Goal: Transaction & Acquisition: Purchase product/service

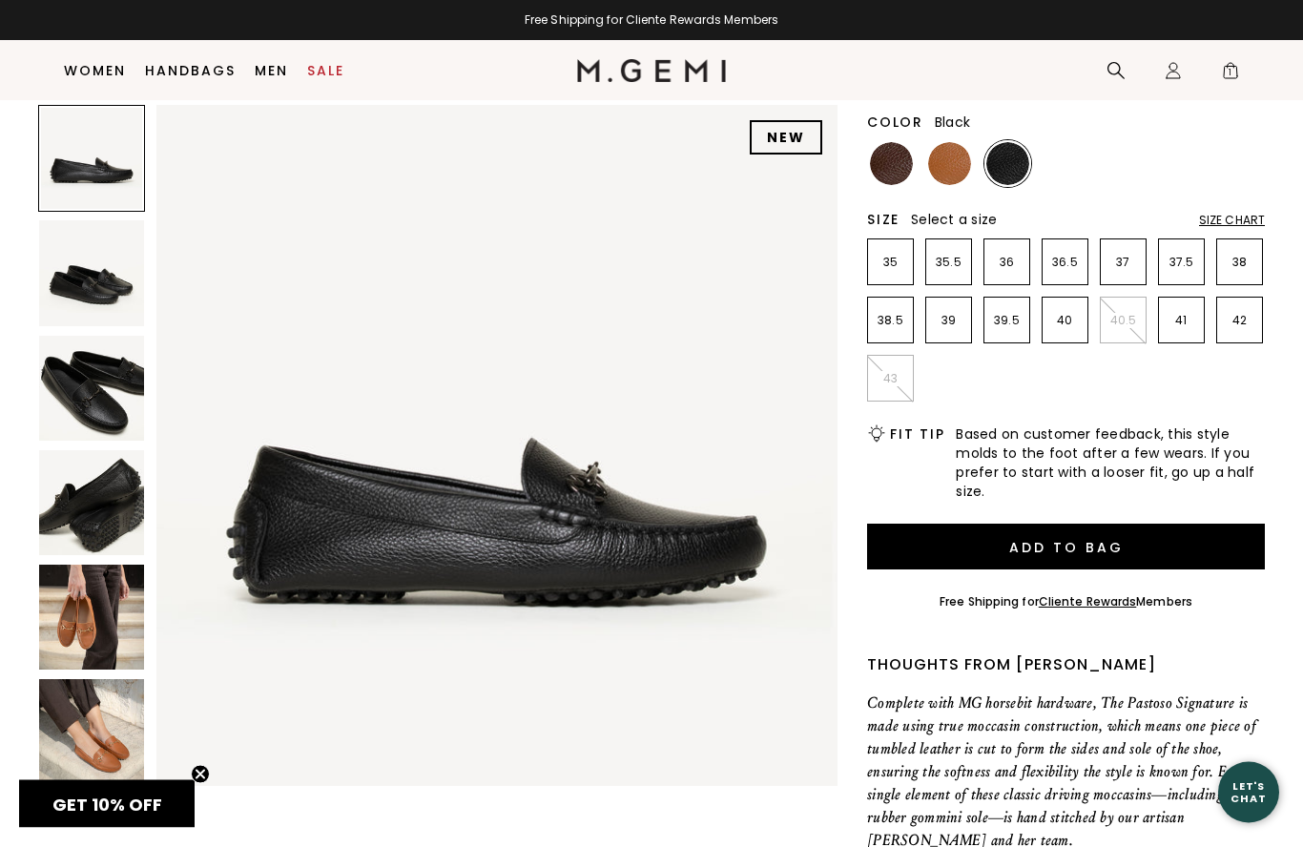
scroll to position [231, 0]
click at [87, 719] on img at bounding box center [91, 731] width 105 height 105
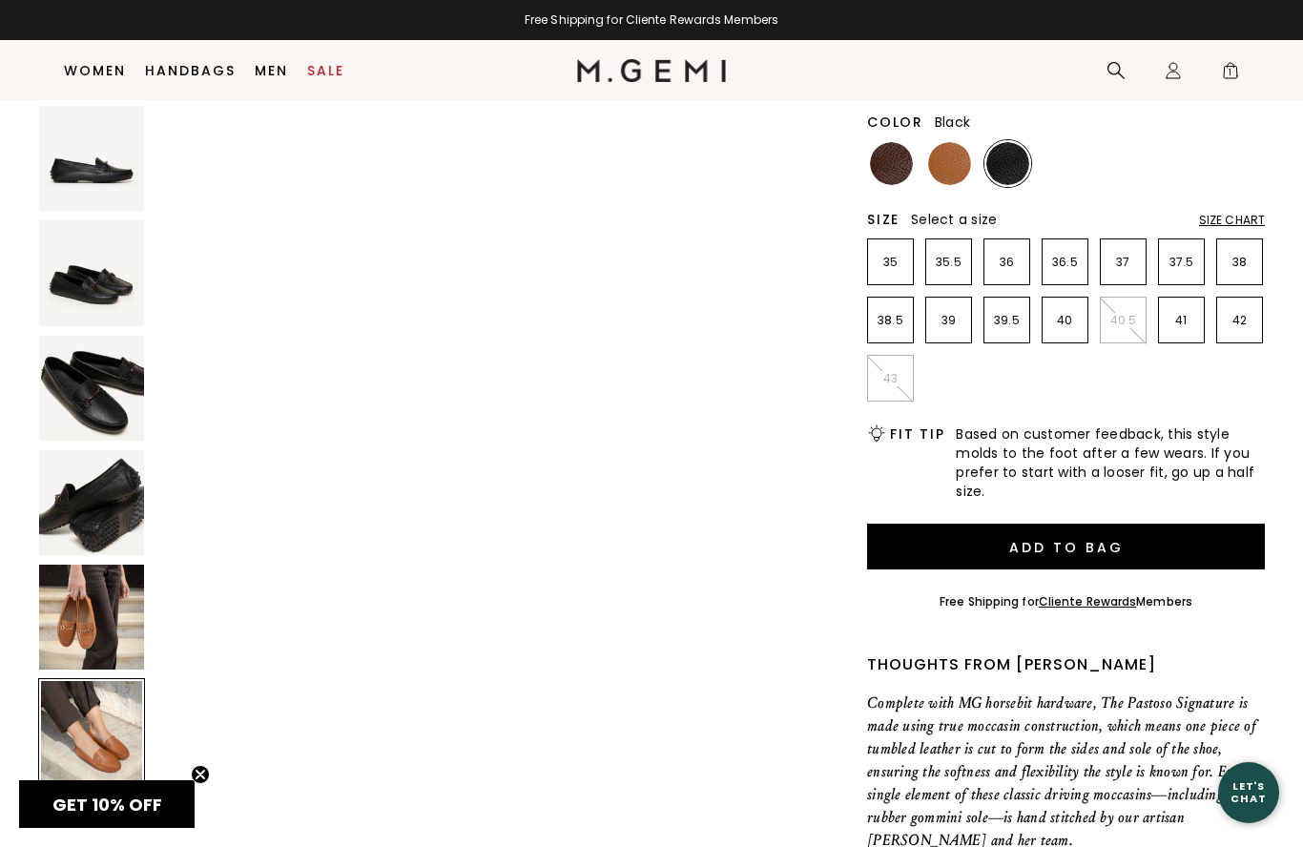
scroll to position [3499, 0]
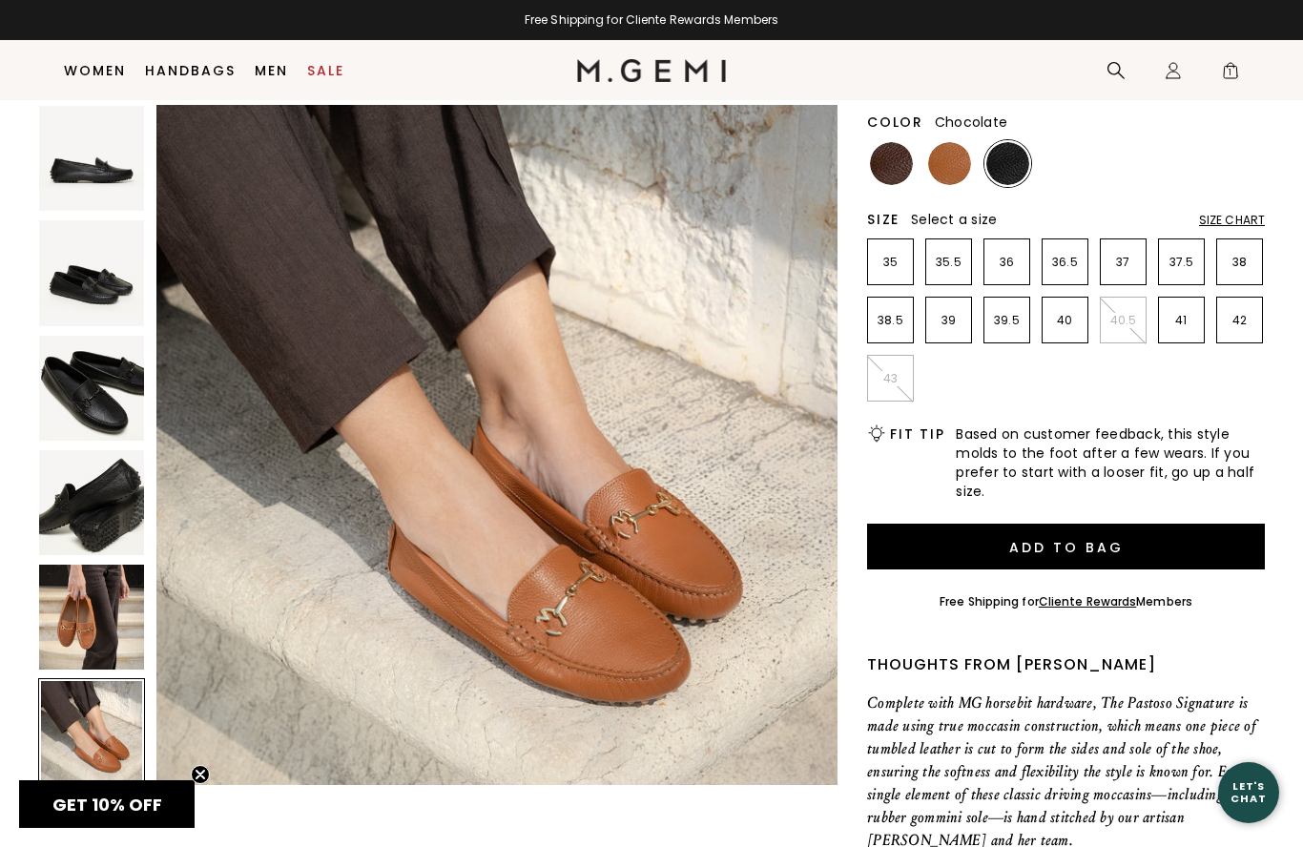
click at [883, 162] on img at bounding box center [891, 163] width 43 height 43
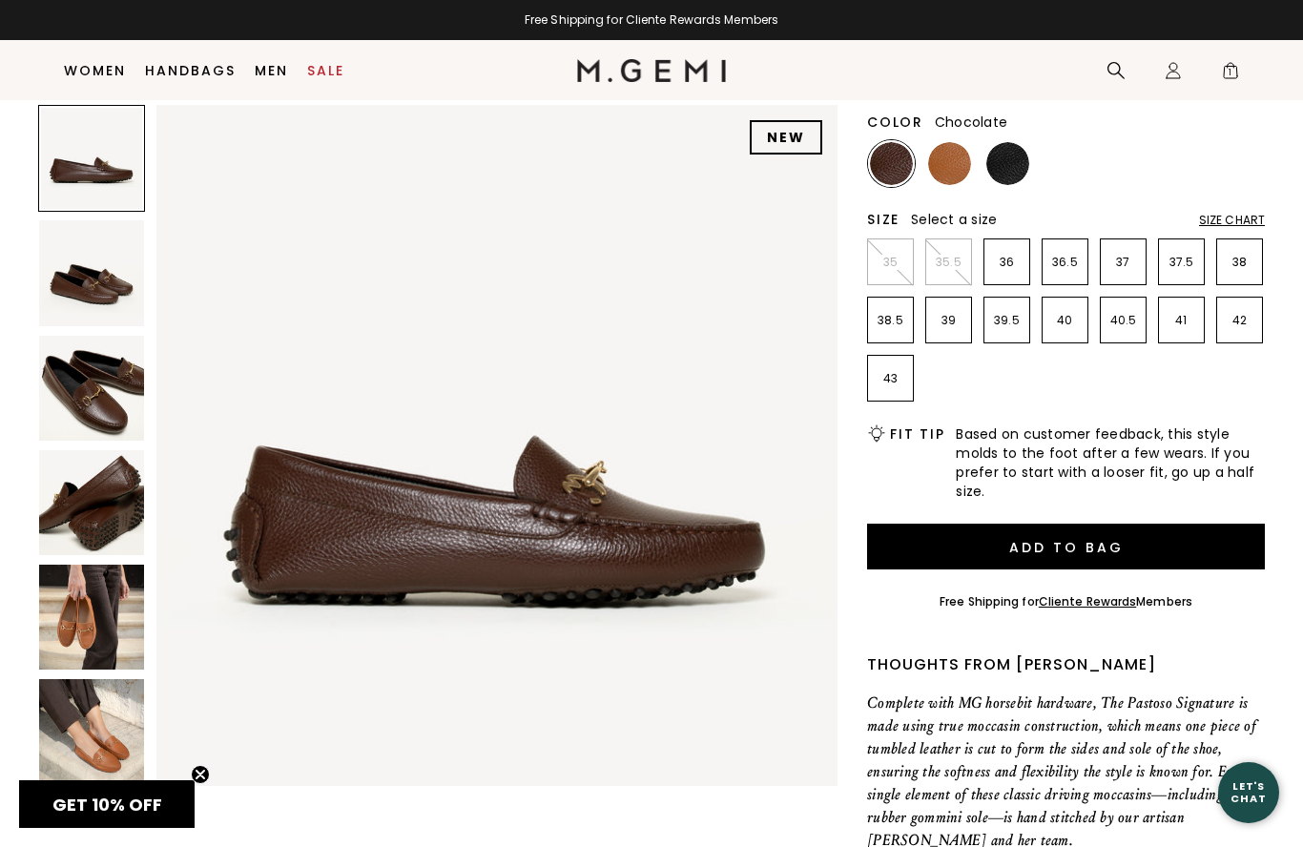
click at [97, 409] on img at bounding box center [91, 388] width 105 height 105
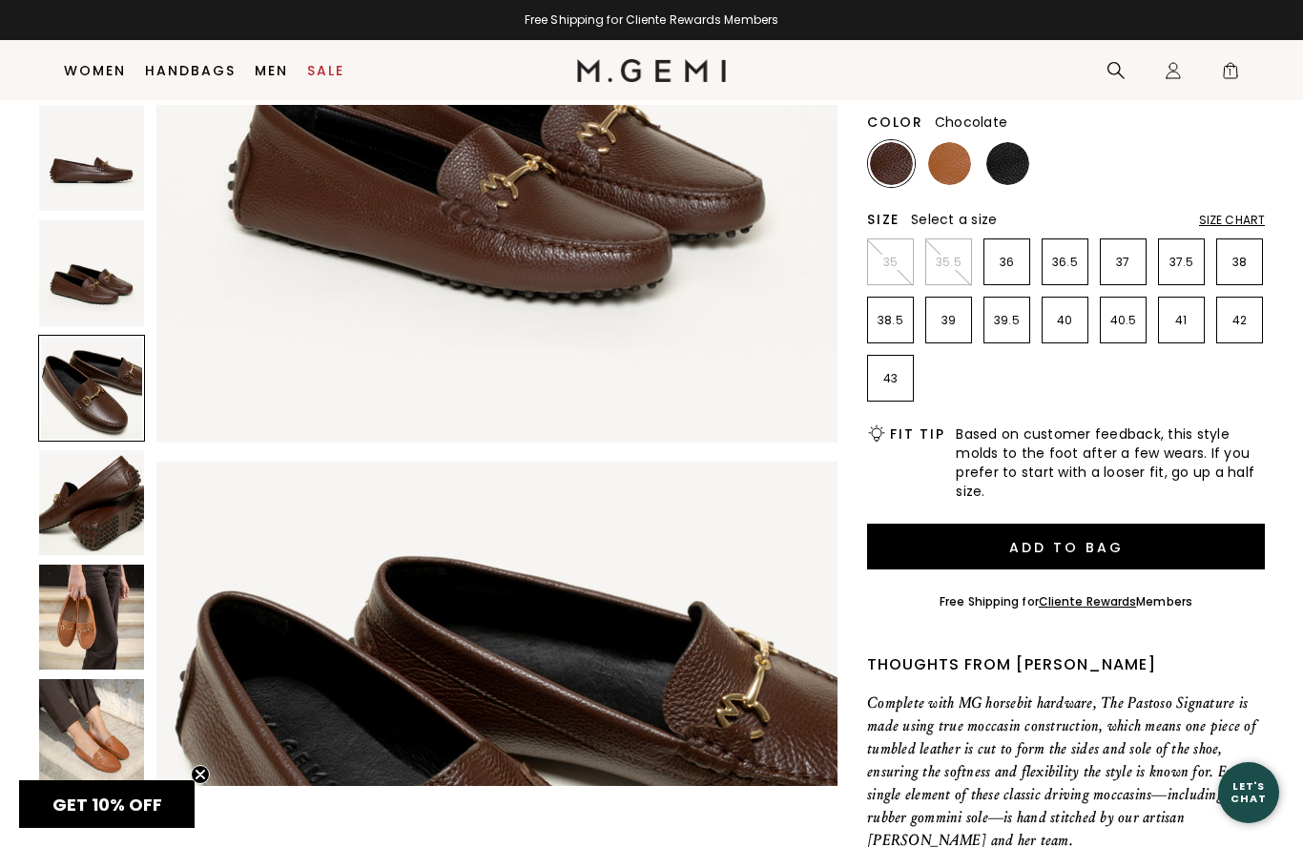
scroll to position [1399, 0]
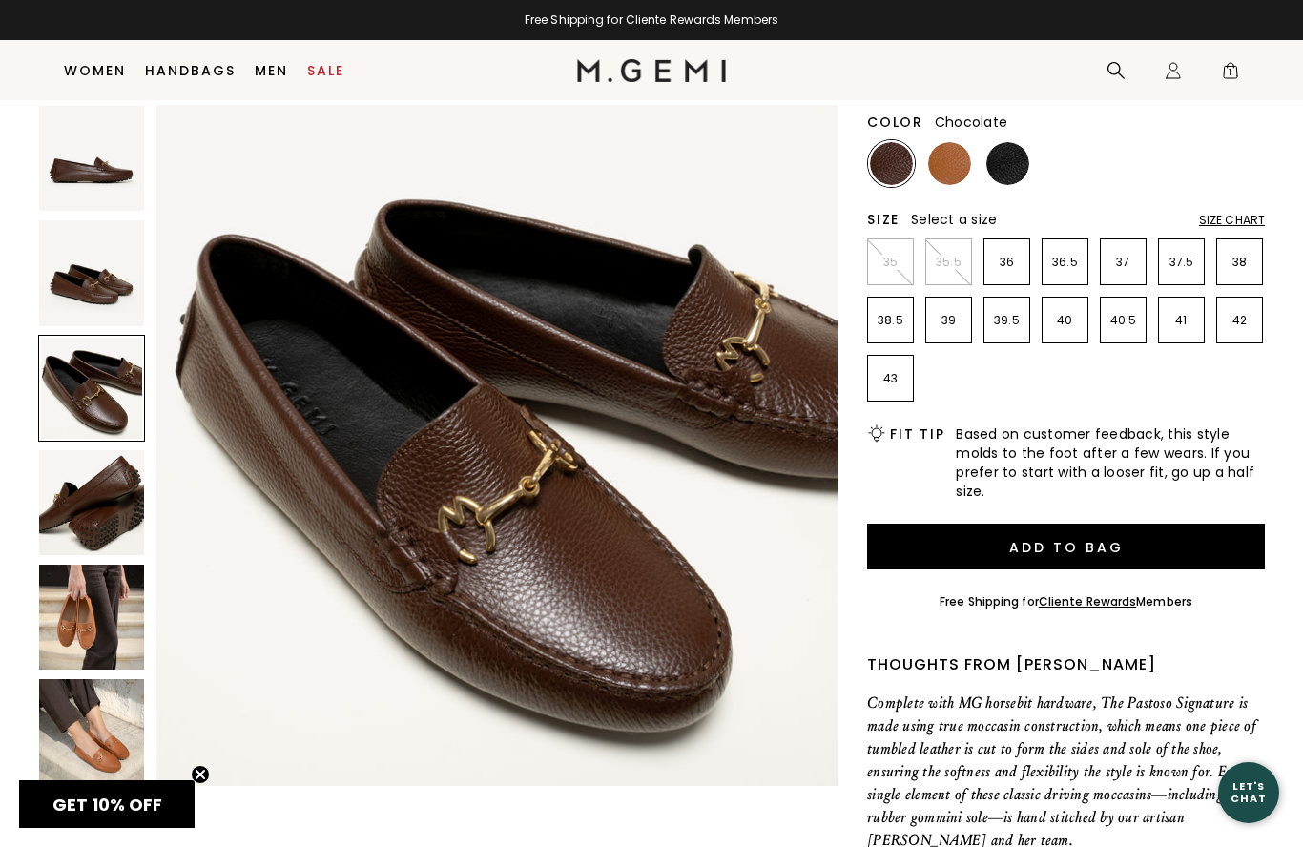
click at [1009, 167] on img at bounding box center [1007, 163] width 43 height 43
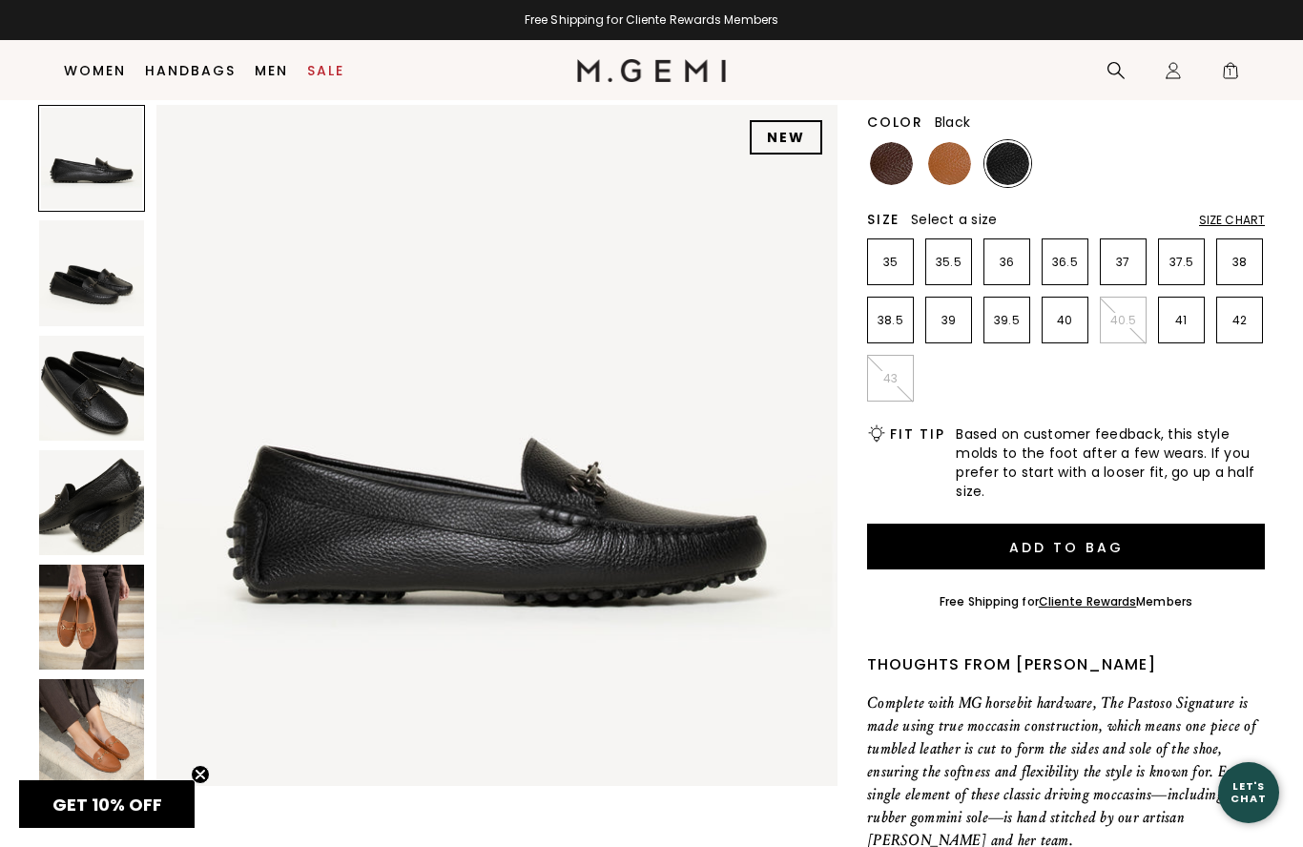
click at [90, 380] on img at bounding box center [91, 388] width 105 height 105
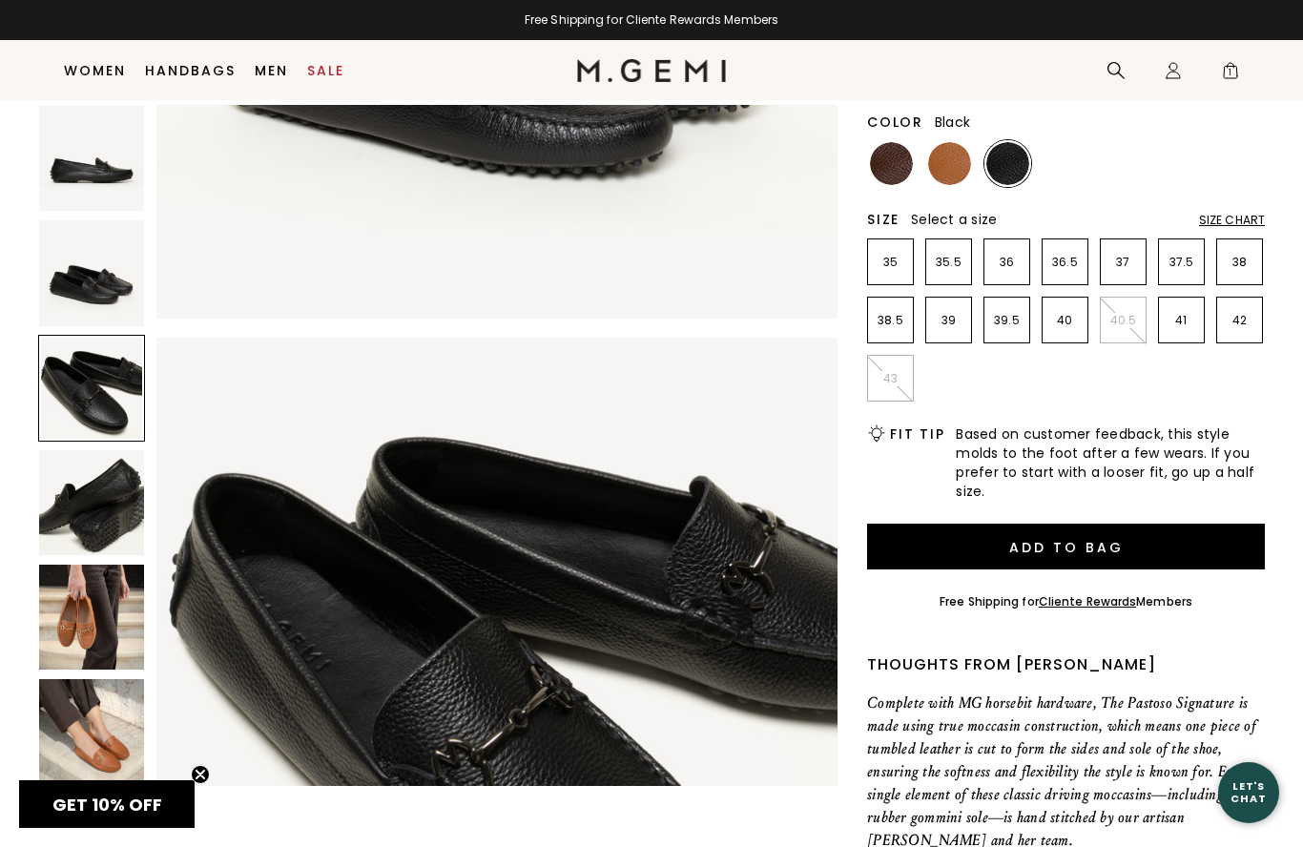
scroll to position [1399, 0]
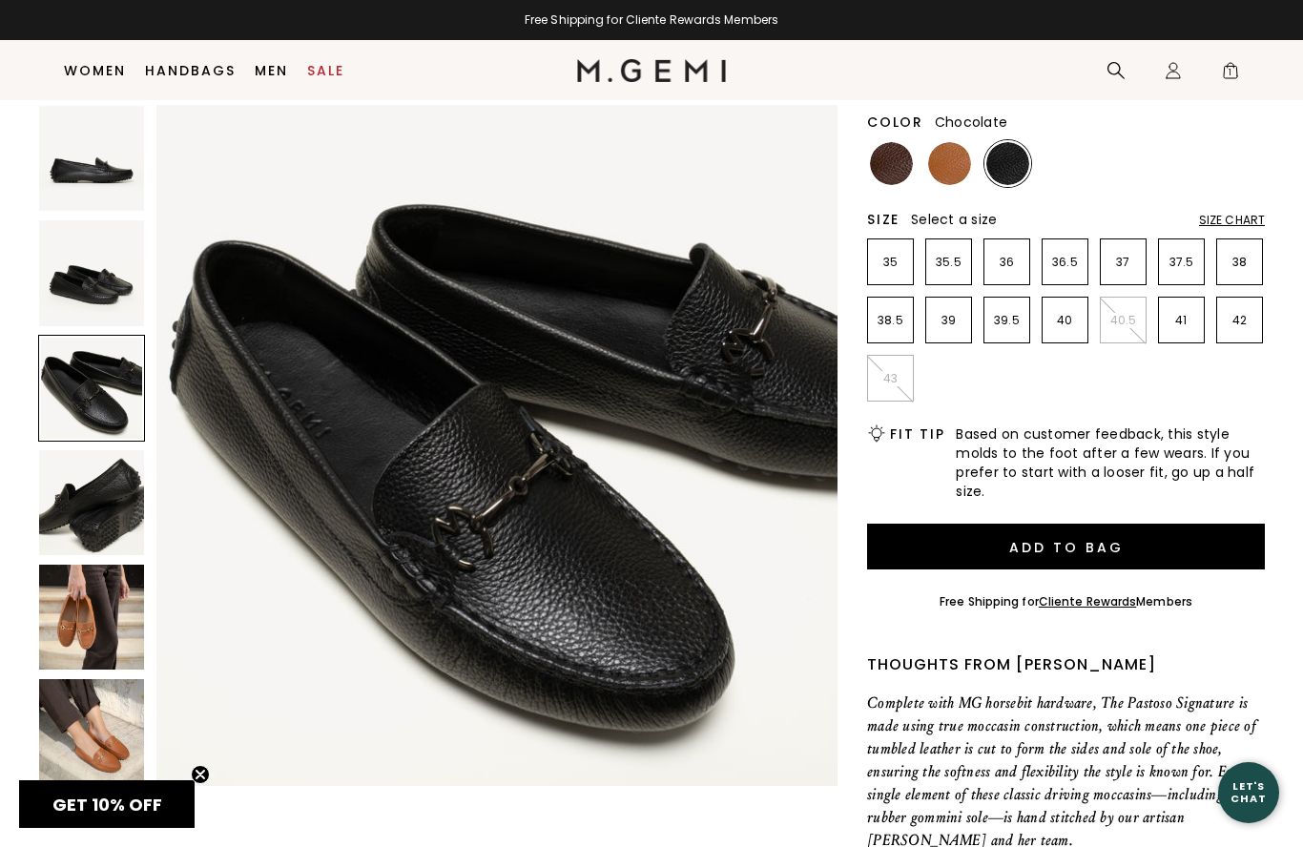
click at [890, 165] on img at bounding box center [891, 163] width 43 height 43
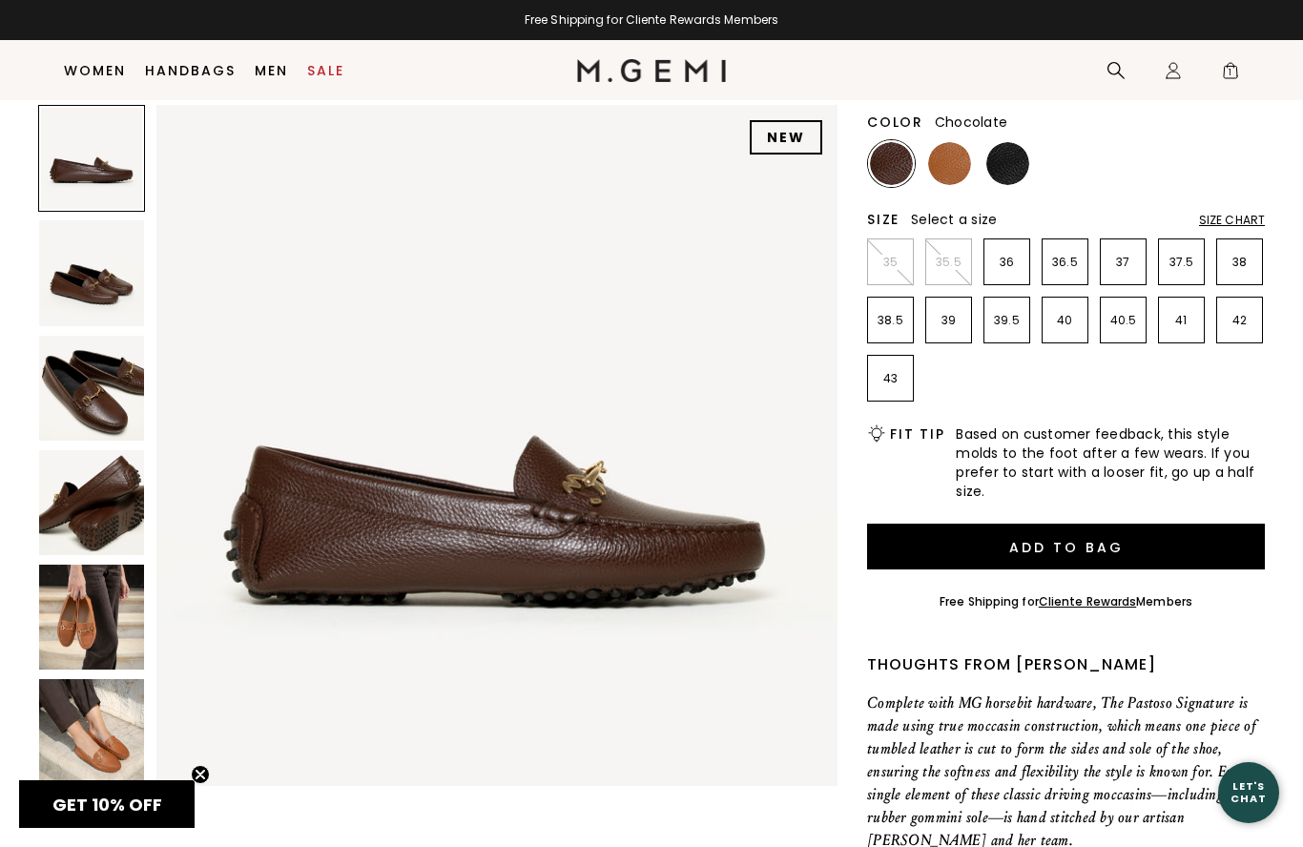
click at [97, 381] on img at bounding box center [91, 388] width 105 height 105
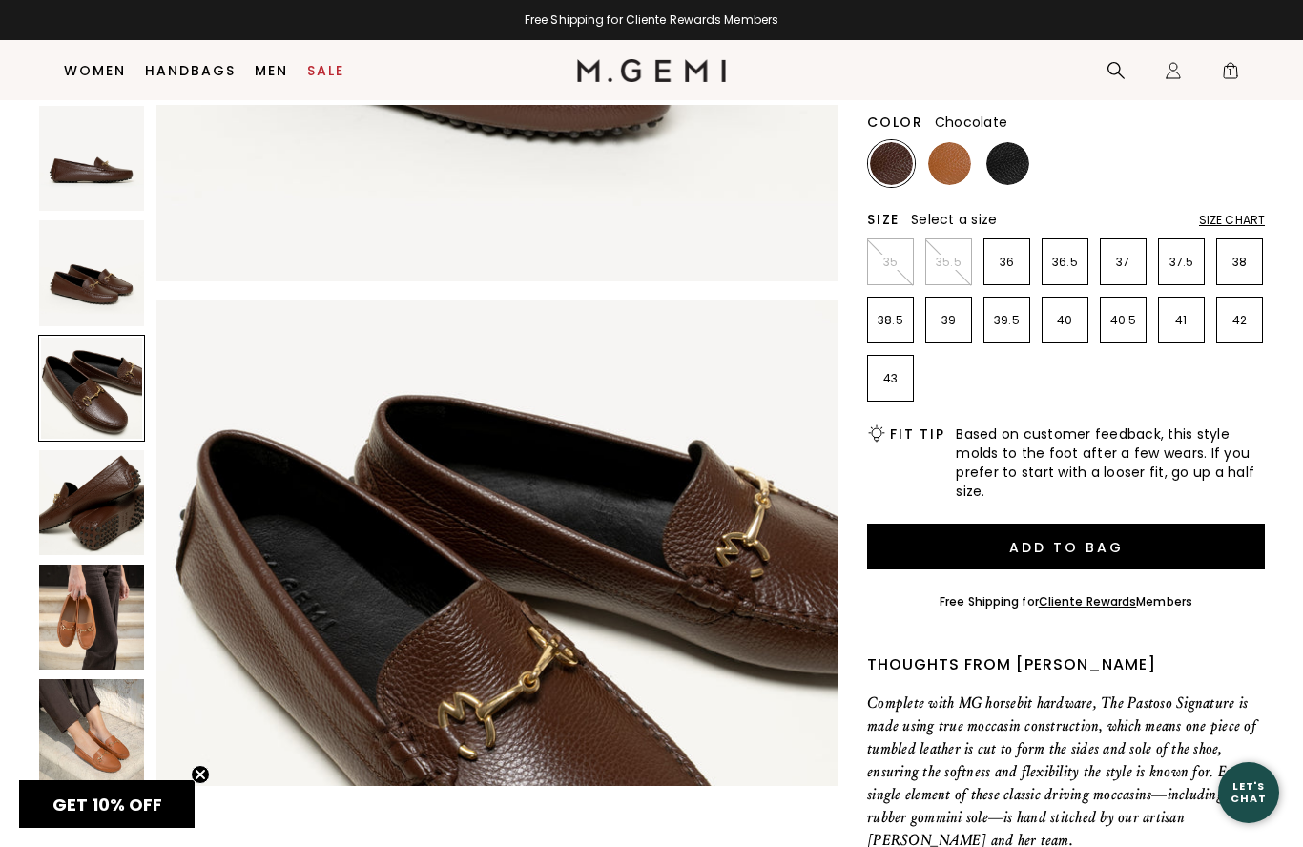
scroll to position [1399, 0]
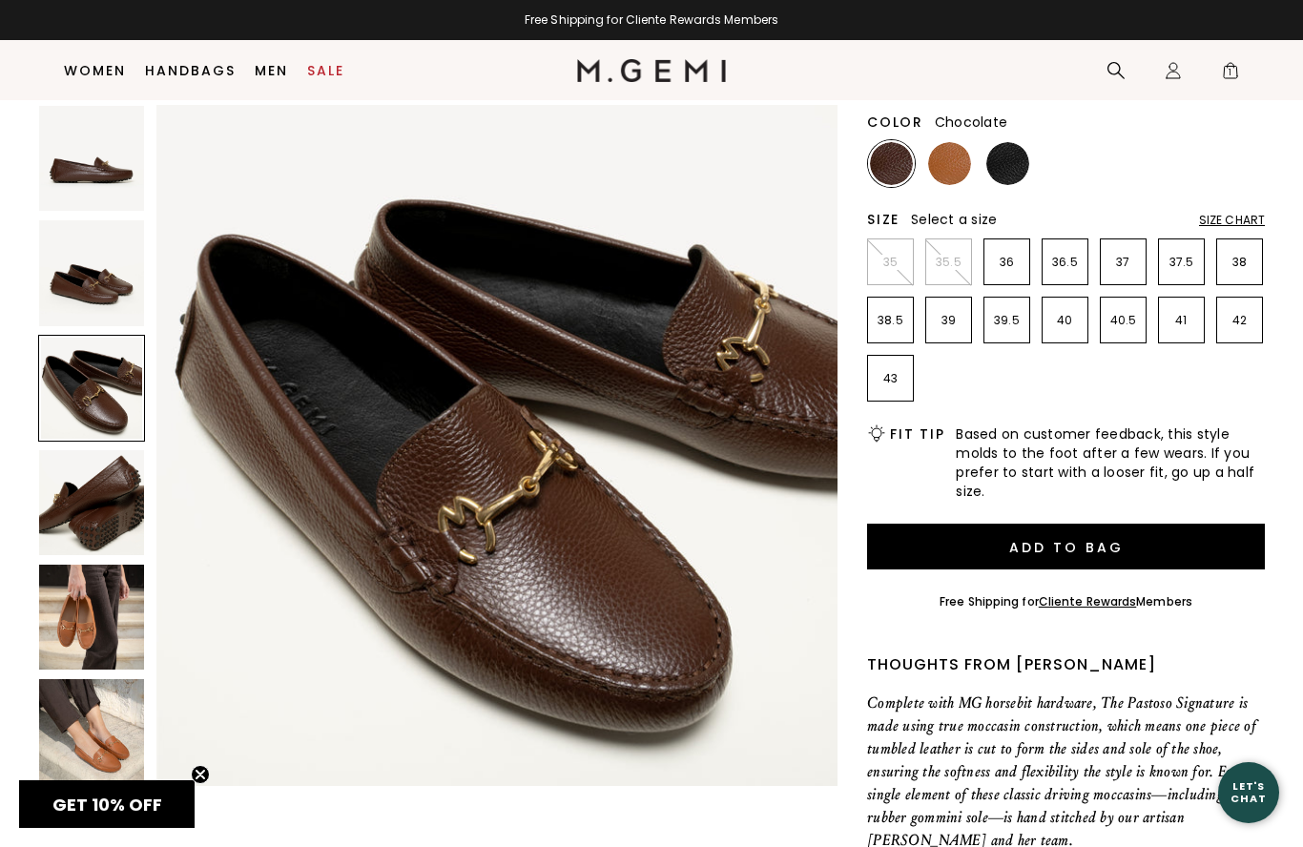
click at [115, 500] on img at bounding box center [91, 502] width 105 height 105
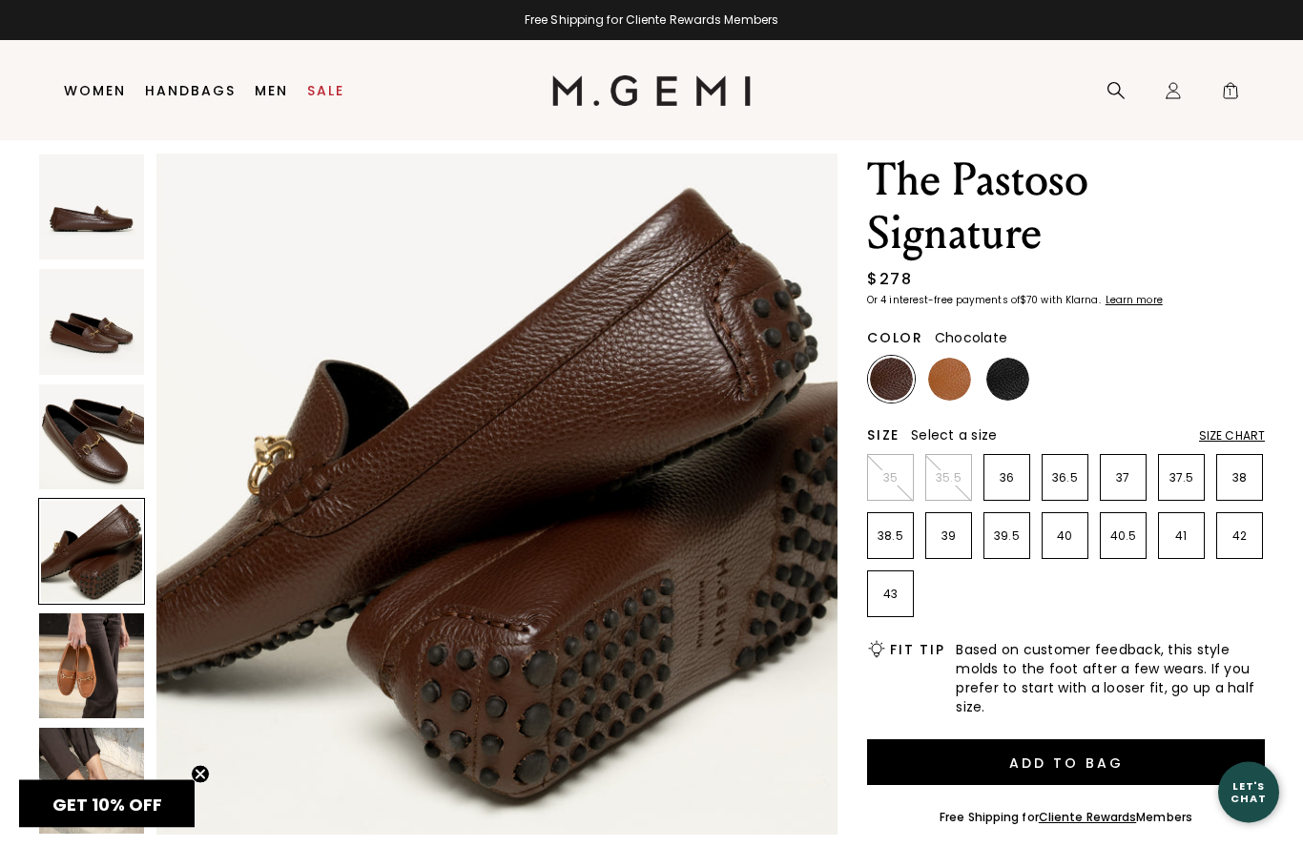
scroll to position [0, 0]
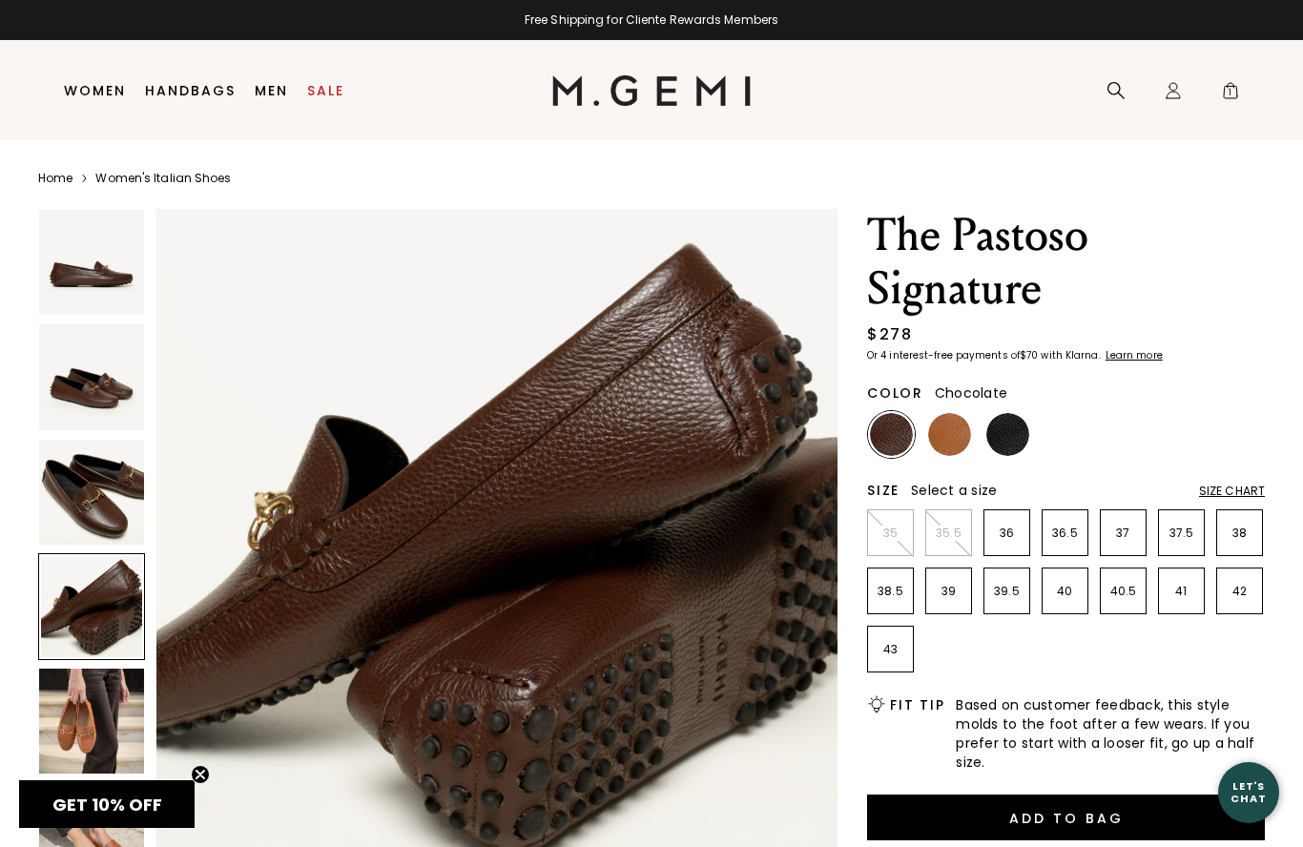
click at [956, 598] on p "39" at bounding box center [948, 591] width 45 height 15
click at [1112, 815] on button "Add to Bag" at bounding box center [1066, 817] width 398 height 46
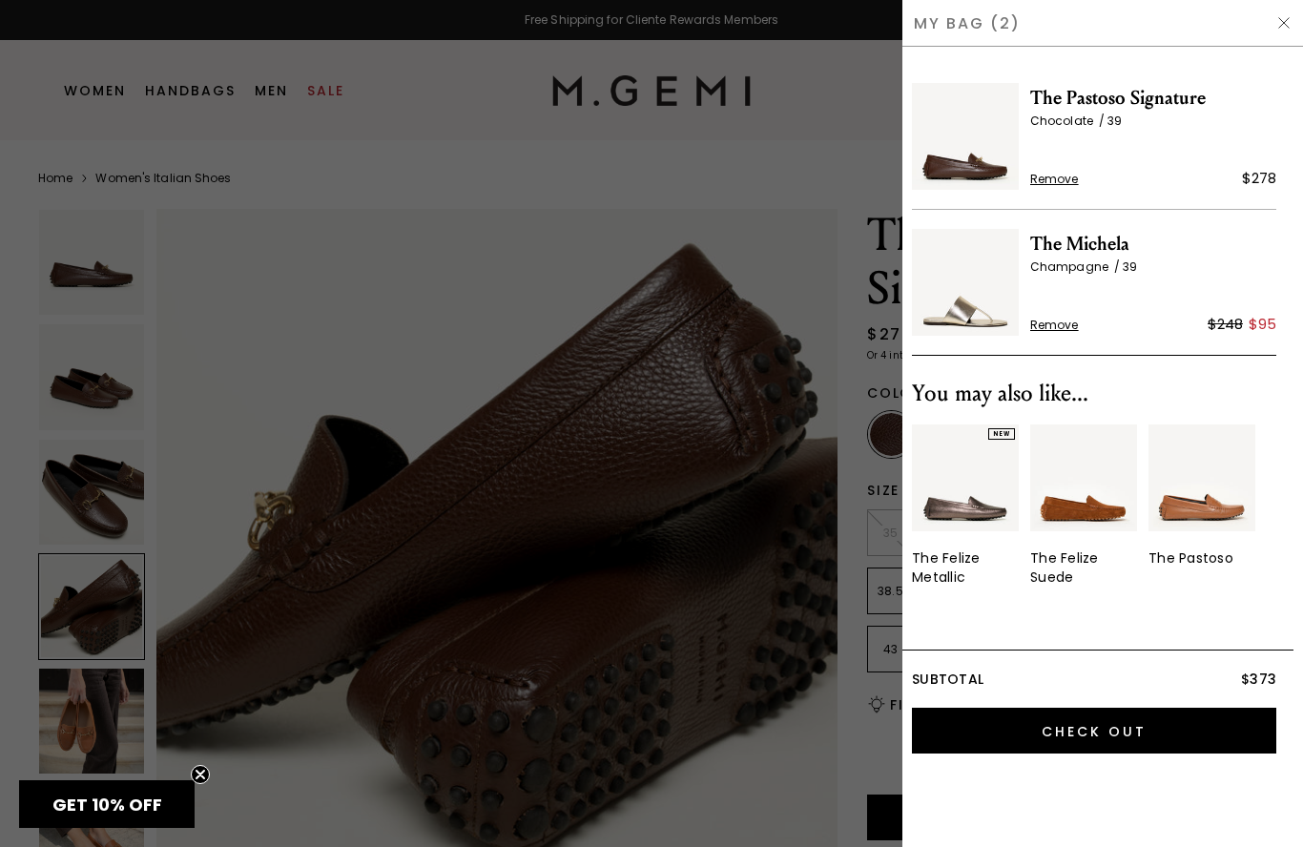
click at [1276, 23] on img at bounding box center [1283, 22] width 15 height 15
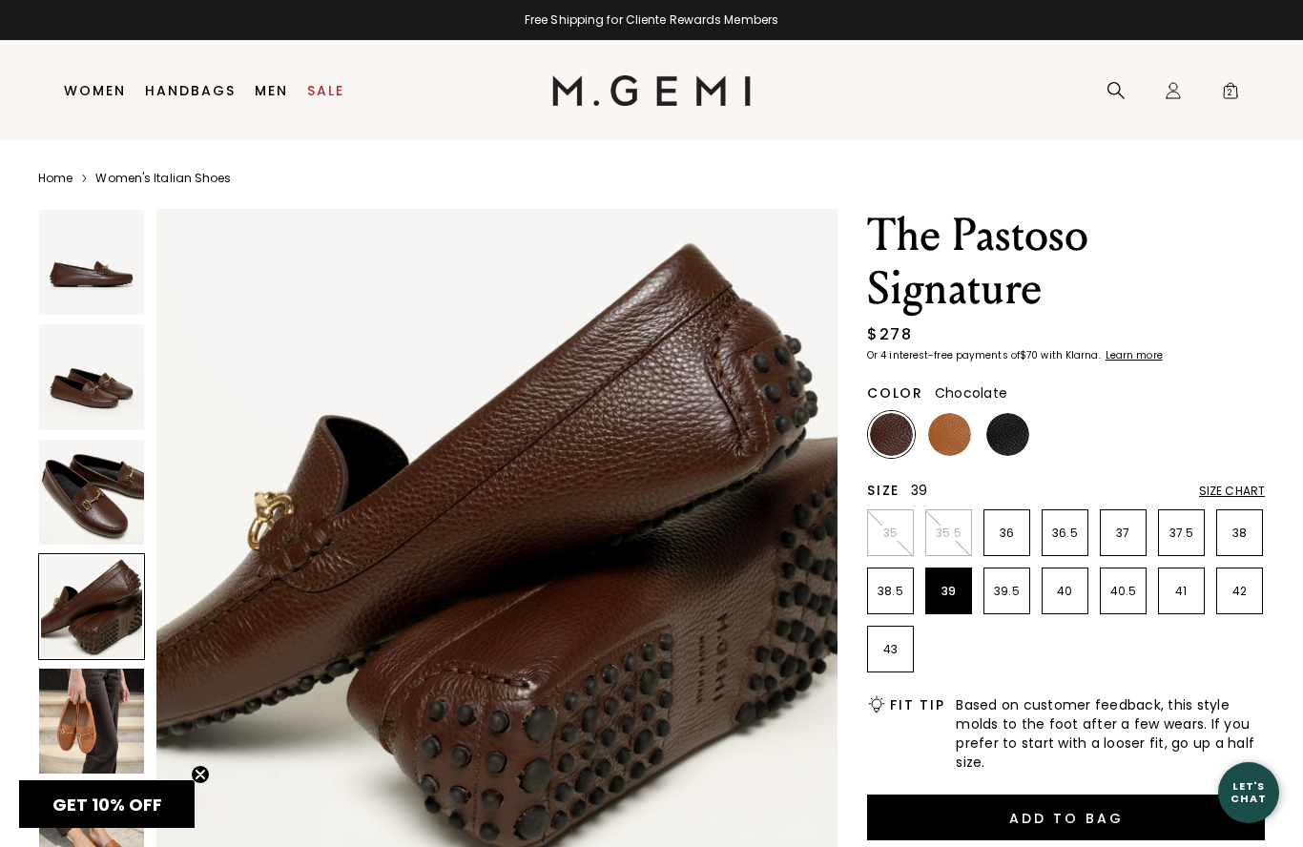
click at [89, 719] on img at bounding box center [91, 721] width 105 height 105
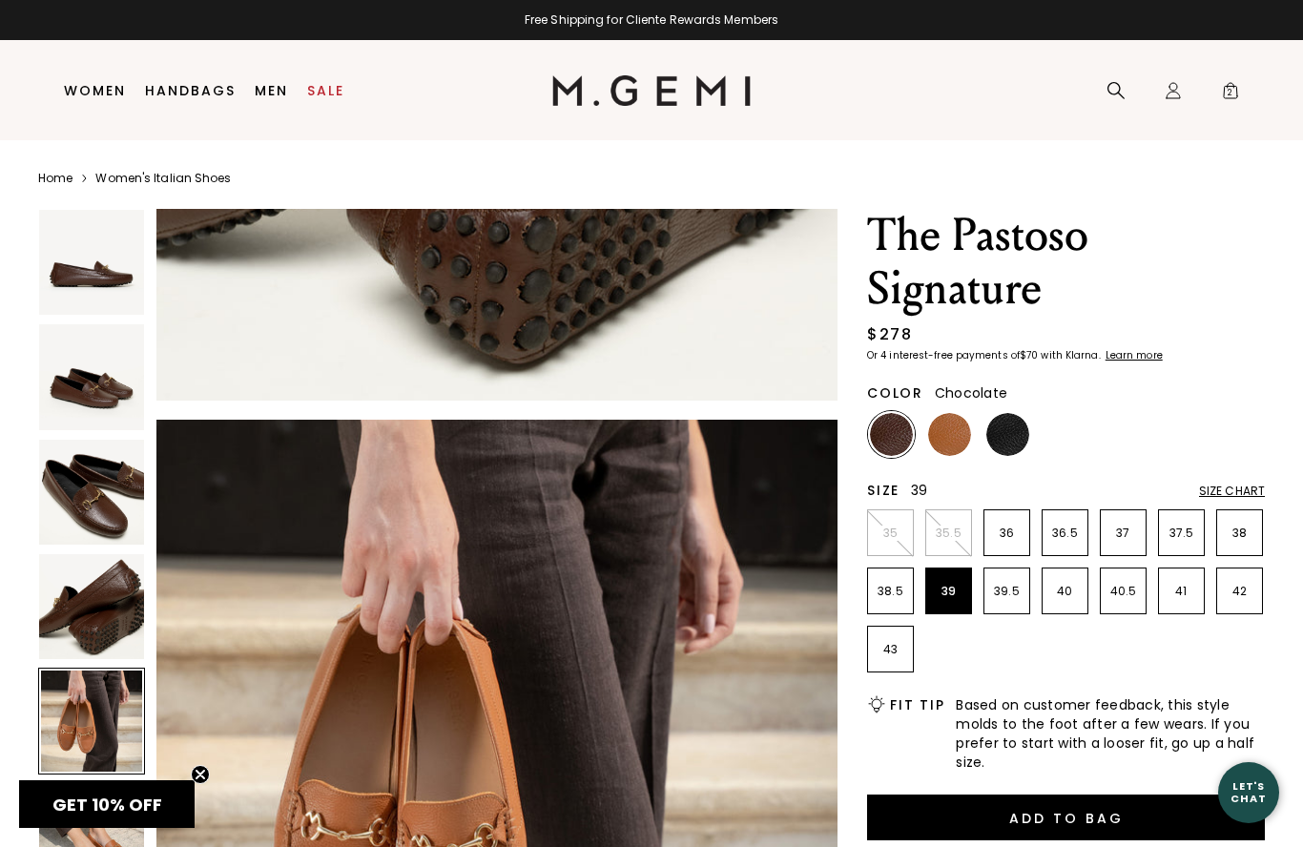
scroll to position [2799, 0]
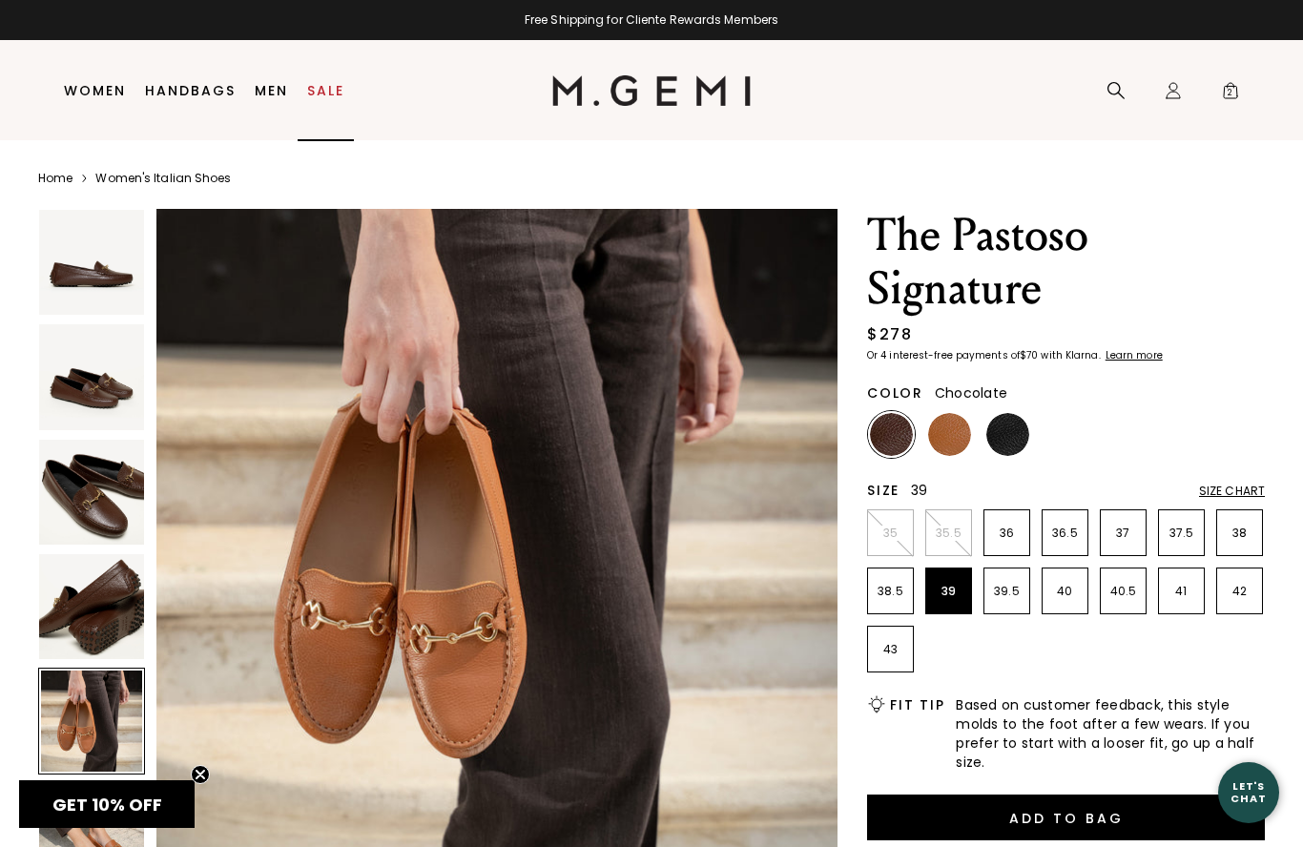
click at [337, 89] on link "Sale" at bounding box center [325, 90] width 37 height 15
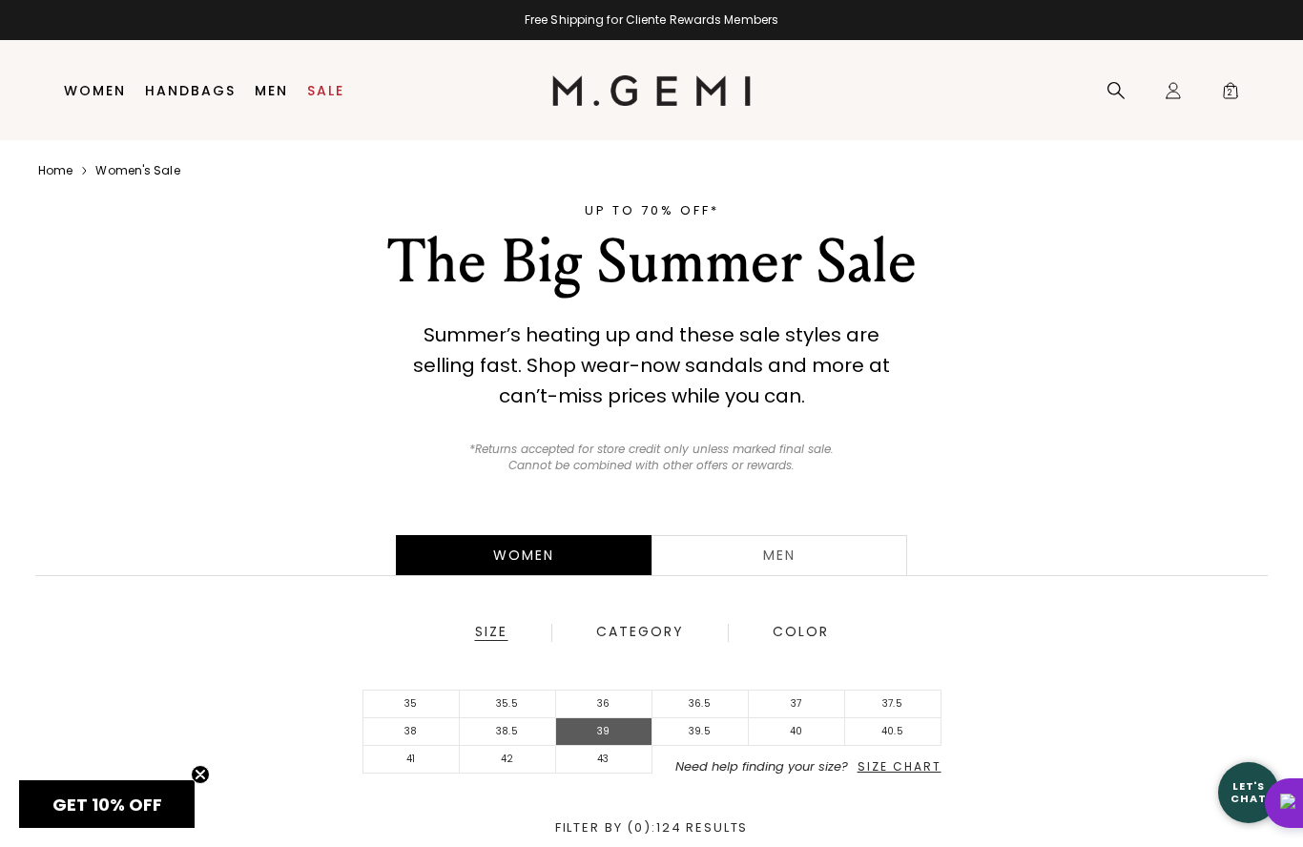
click at [628, 728] on li "39" at bounding box center [604, 732] width 96 height 28
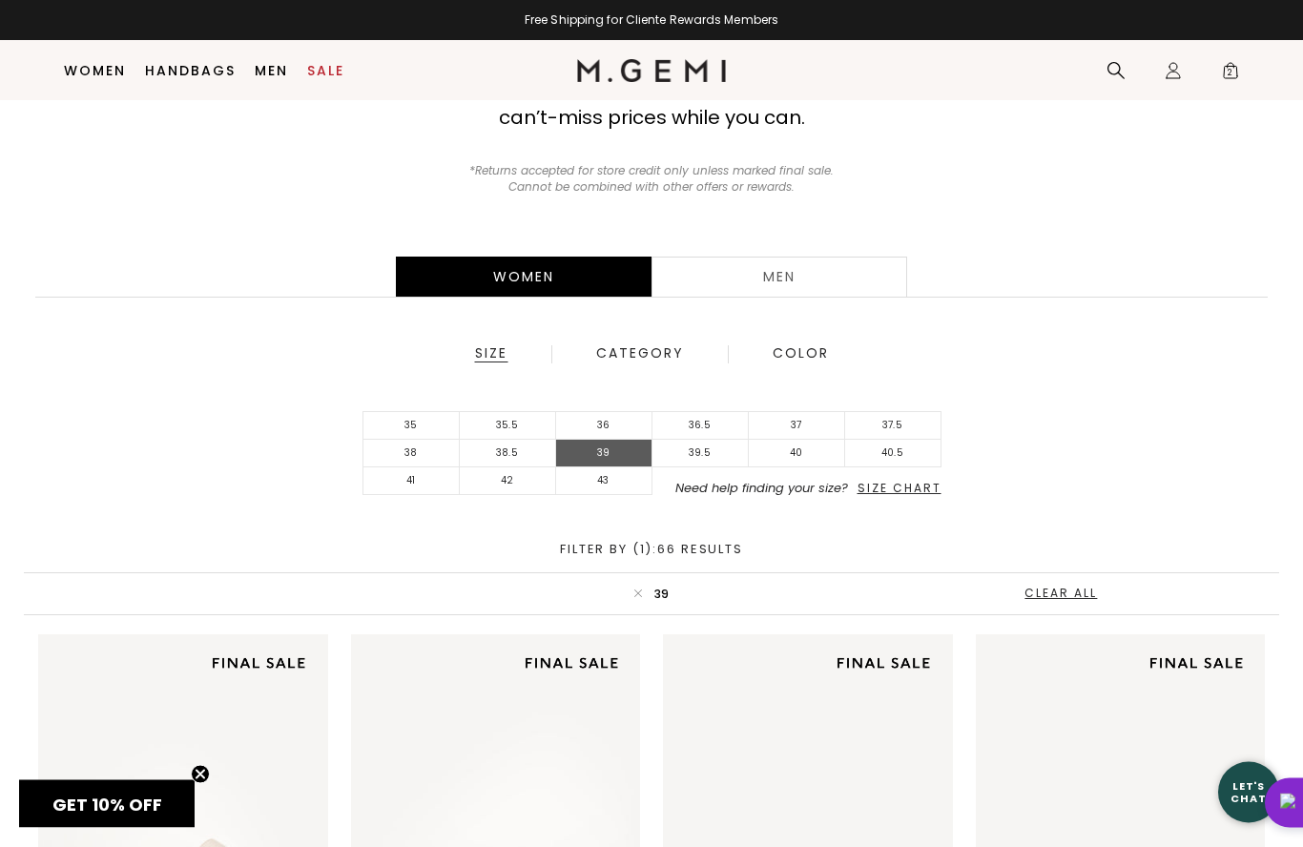
scroll to position [238, 0]
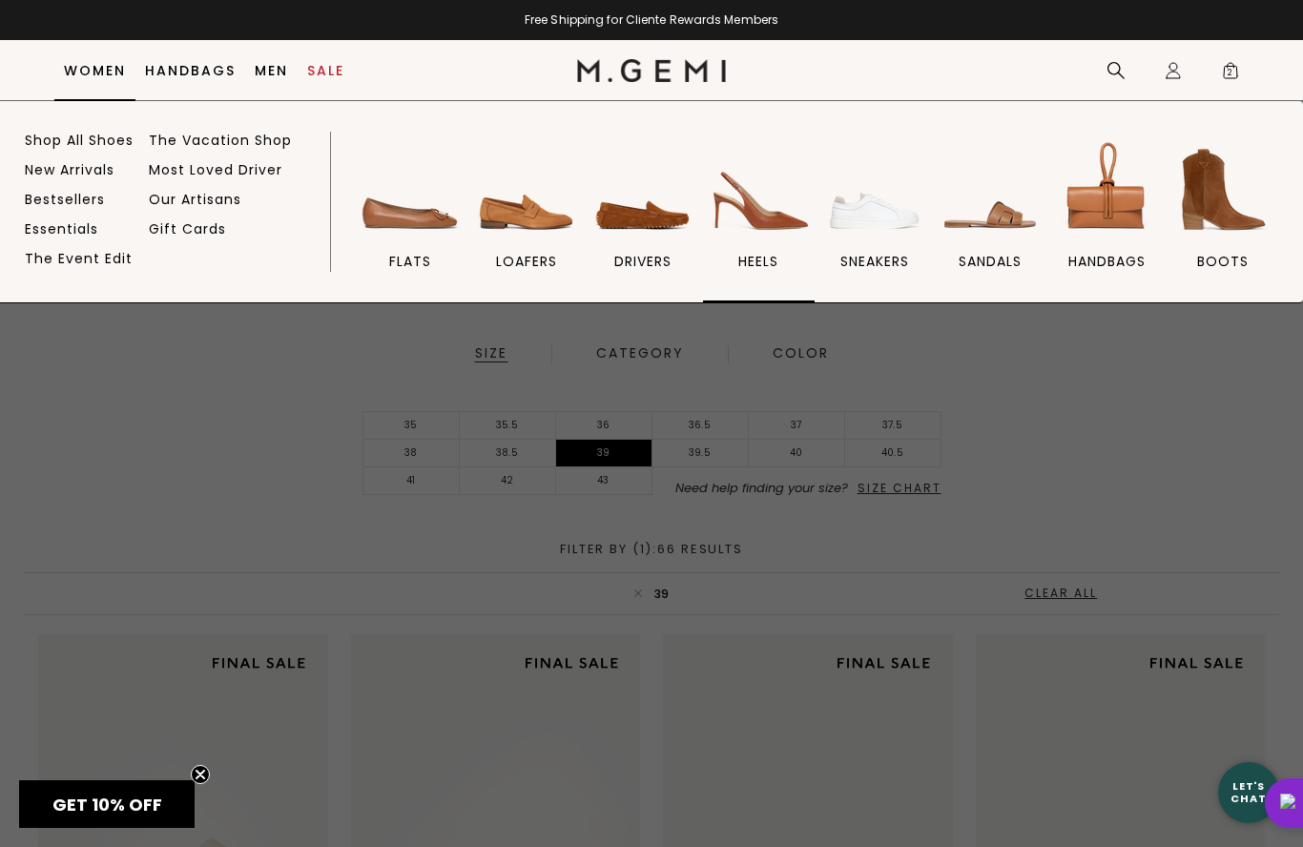
click at [762, 256] on span "heels" at bounding box center [758, 261] width 40 height 17
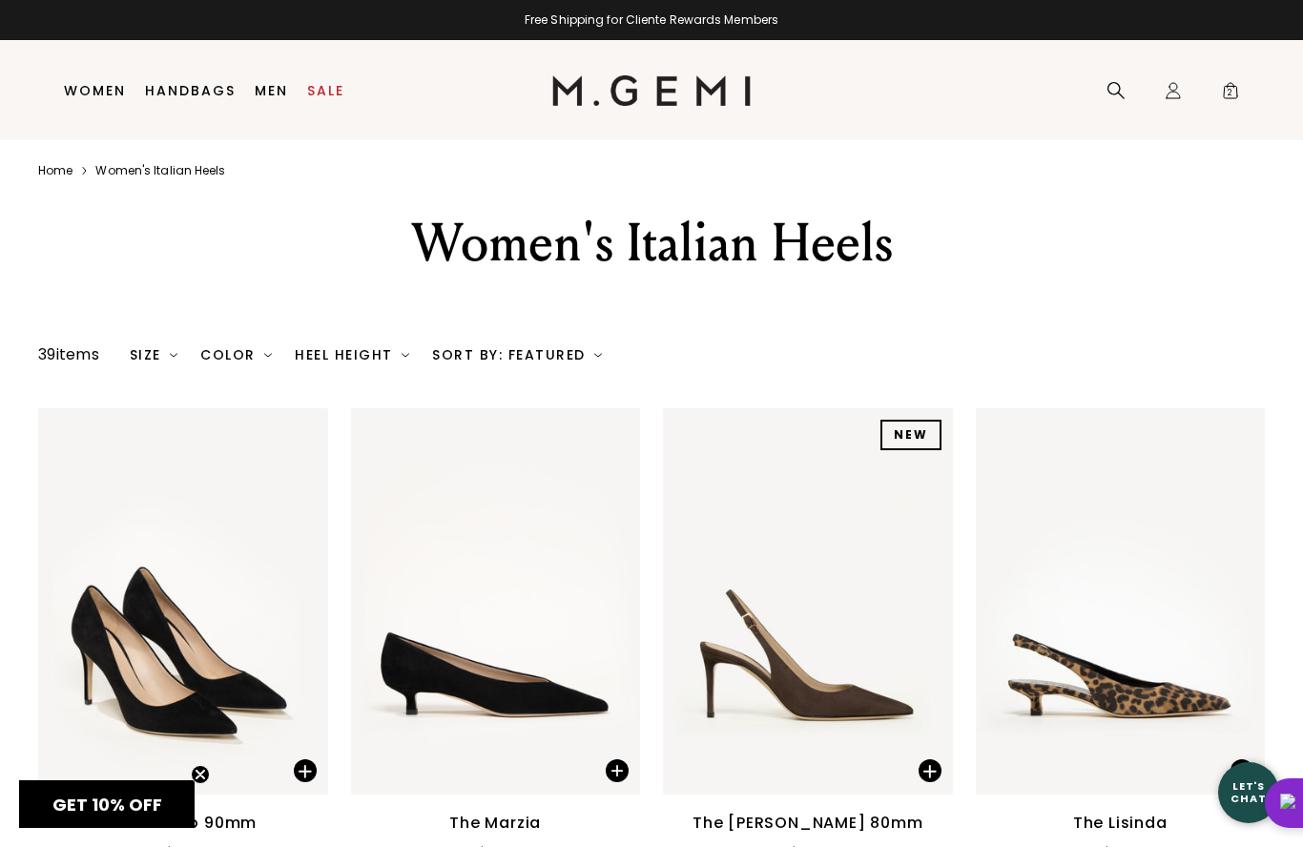
click at [237, 362] on div "Color" at bounding box center [236, 354] width 72 height 15
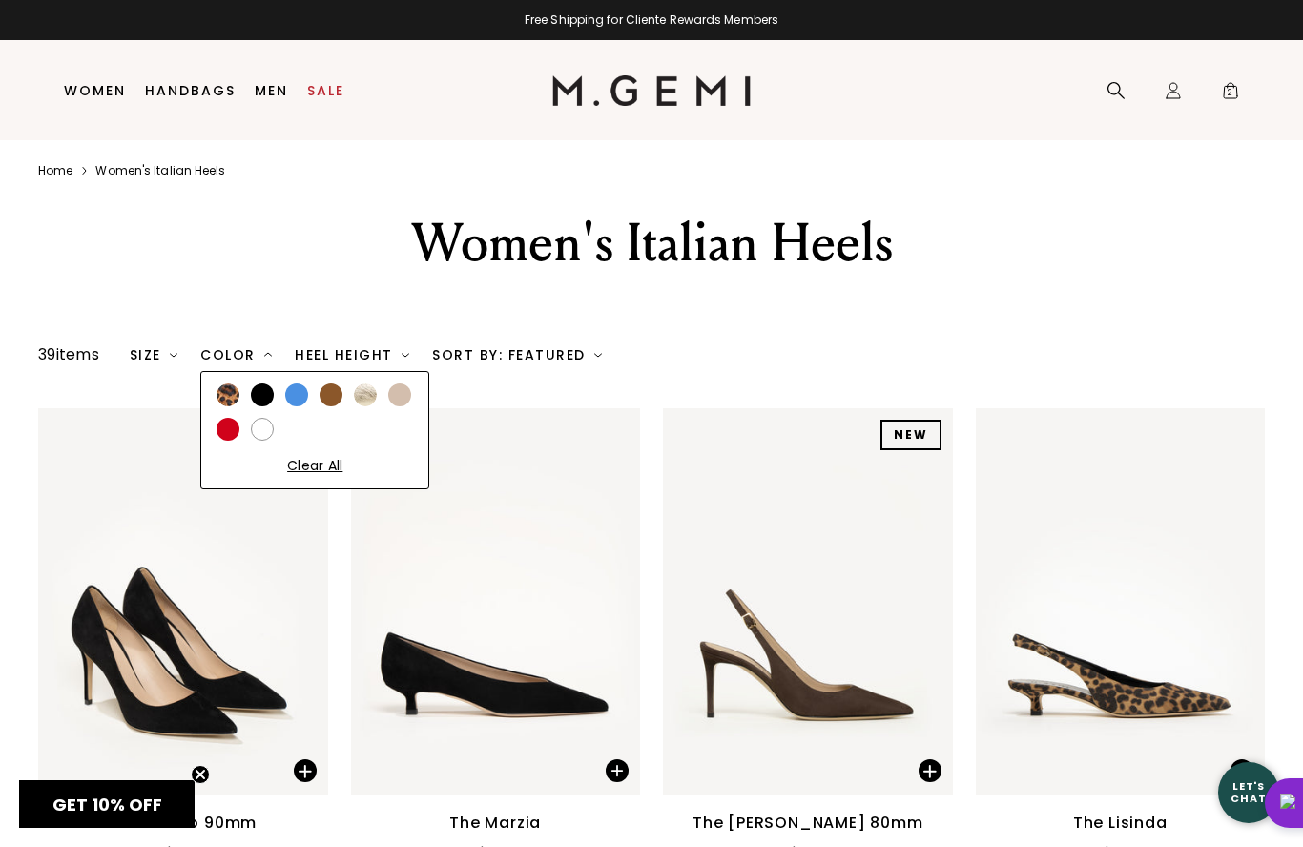
click at [332, 406] on div at bounding box center [331, 394] width 23 height 23
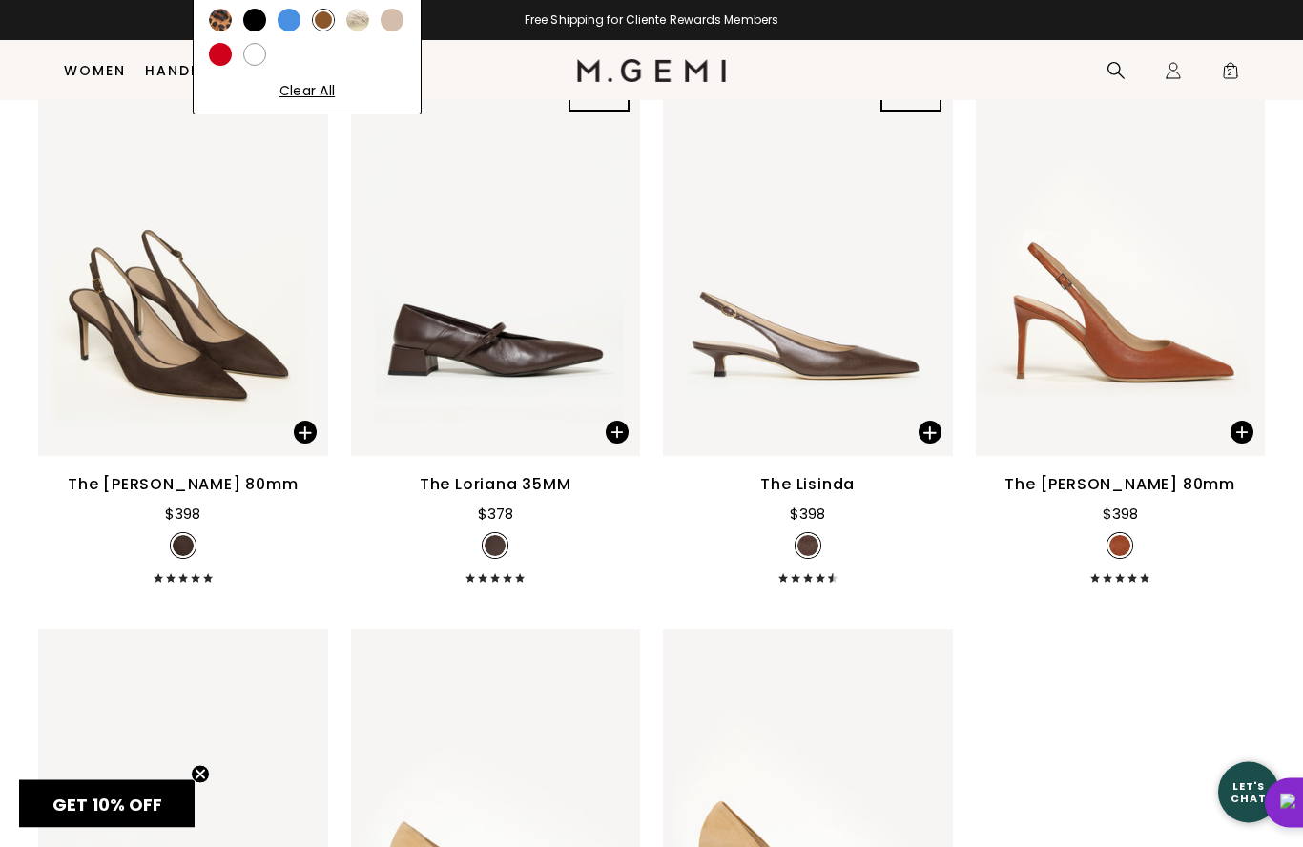
scroll to position [335, 0]
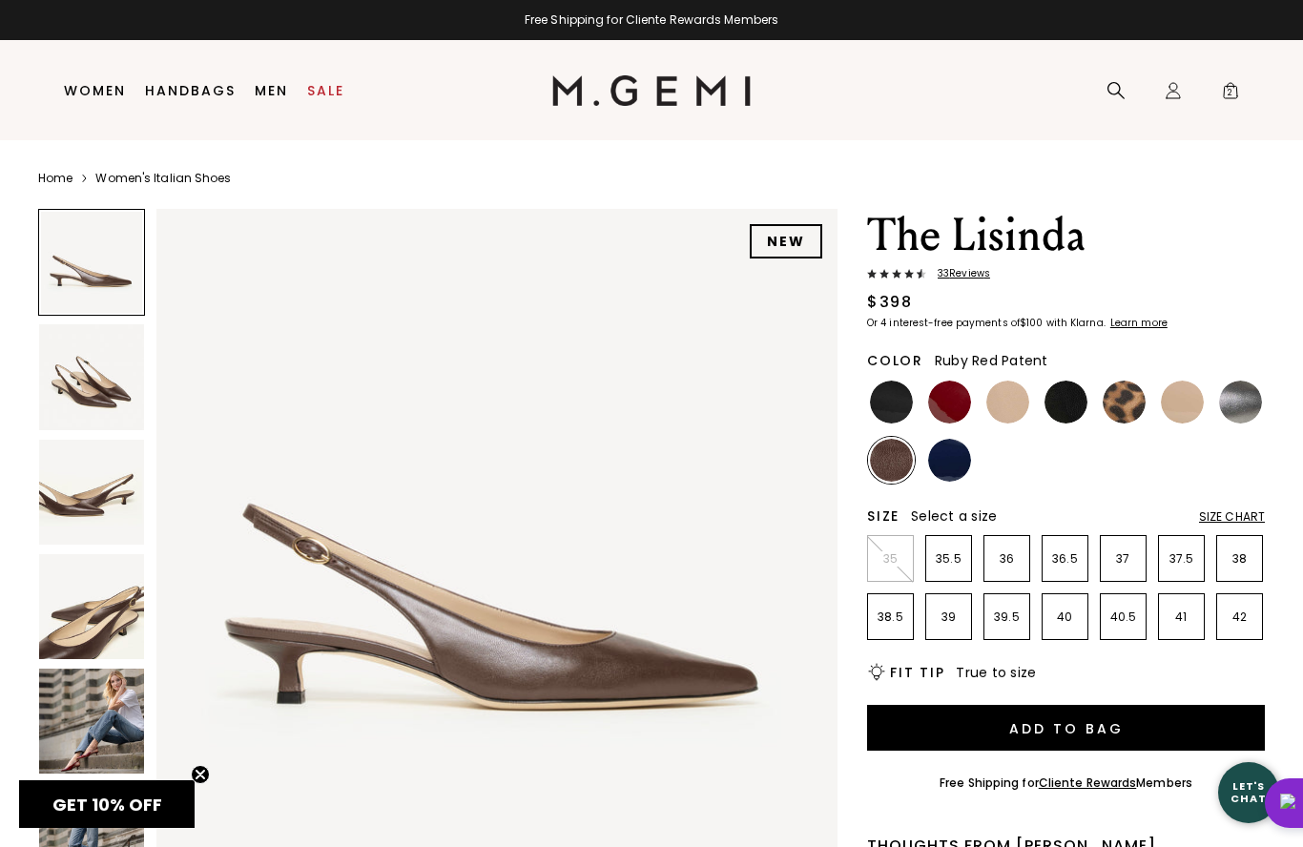
click at [947, 390] on img at bounding box center [949, 402] width 43 height 43
